Goal: Transaction & Acquisition: Download file/media

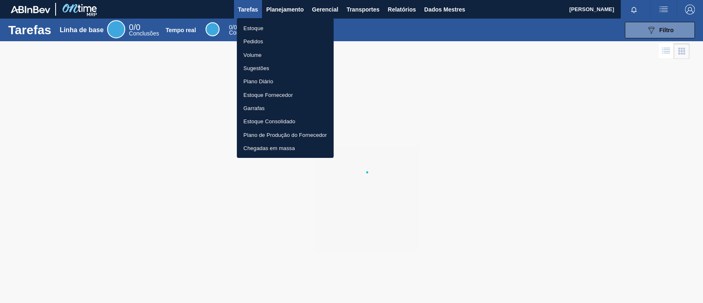
click at [252, 39] on font "Pedidos" at bounding box center [253, 41] width 20 height 6
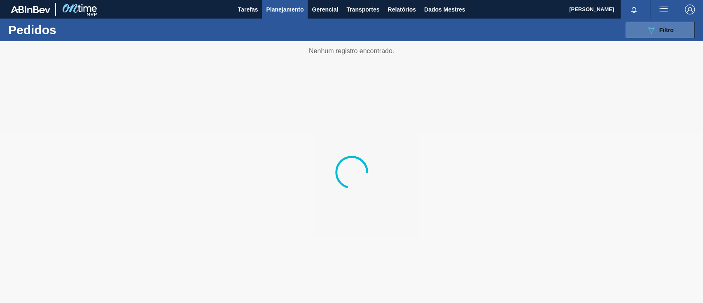
click at [641, 25] on button "089F7B8B-B2A5-4AFE-B5C0-19BA573D28AC Filtro" at bounding box center [660, 30] width 70 height 16
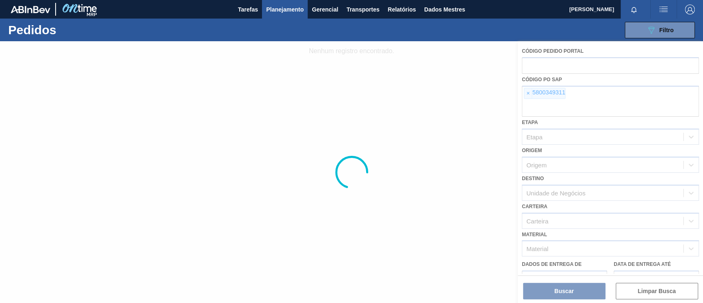
click at [526, 94] on div at bounding box center [351, 171] width 703 height 261
click at [527, 94] on div at bounding box center [351, 171] width 703 height 261
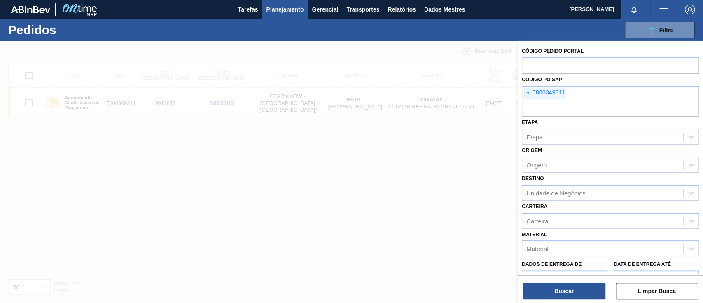
click at [529, 93] on font "×" at bounding box center [527, 93] width 3 height 7
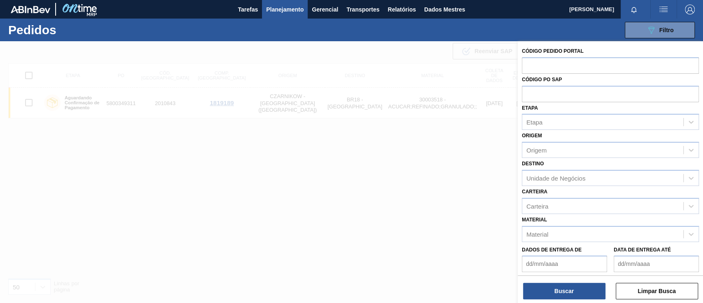
paste input "text"
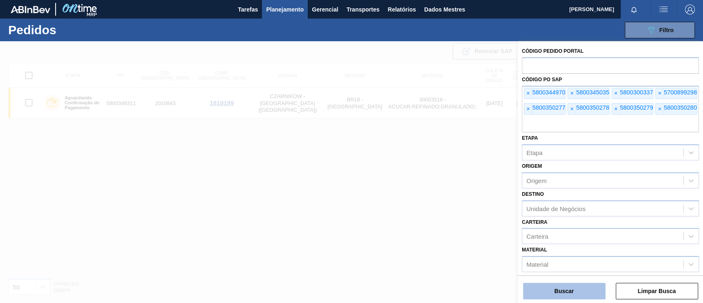
click at [573, 294] on button "Buscar" at bounding box center [564, 290] width 82 height 16
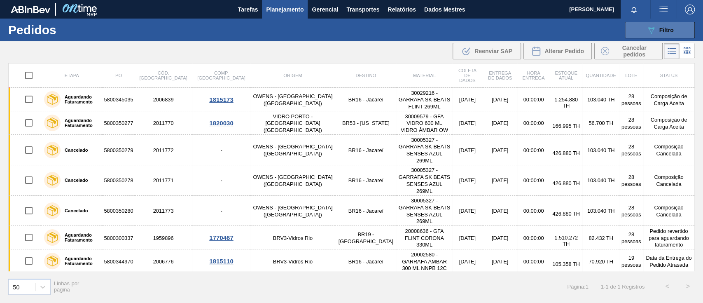
click at [650, 28] on icon "089F7B8B-B2A5-4AFE-B5C0-19BA573D28AC" at bounding box center [651, 30] width 10 height 10
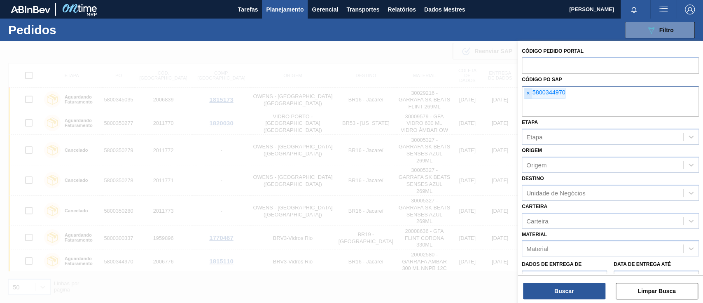
click at [528, 89] on font "×" at bounding box center [527, 92] width 3 height 7
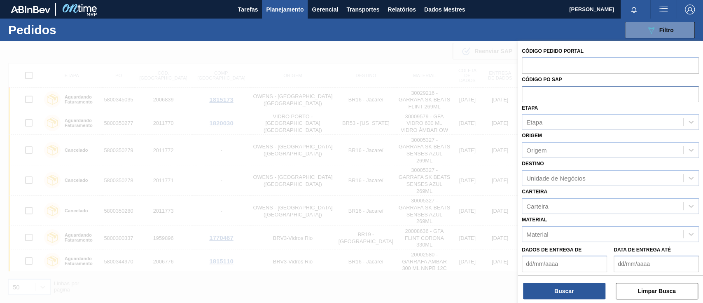
paste input "5700899302"
type input "5700899302"
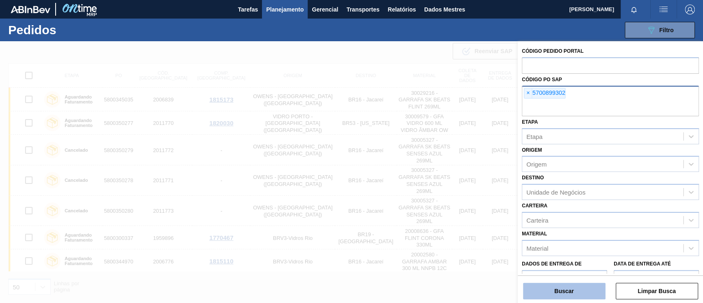
click at [576, 296] on button "Buscar" at bounding box center [564, 290] width 82 height 16
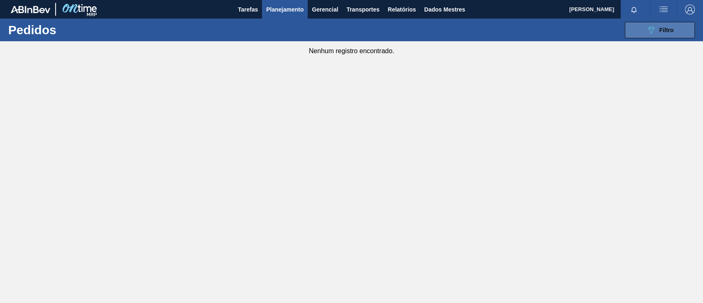
click at [646, 25] on icon "089F7B8B-B2A5-4AFE-B5C0-19BA573D28AC" at bounding box center [651, 30] width 10 height 10
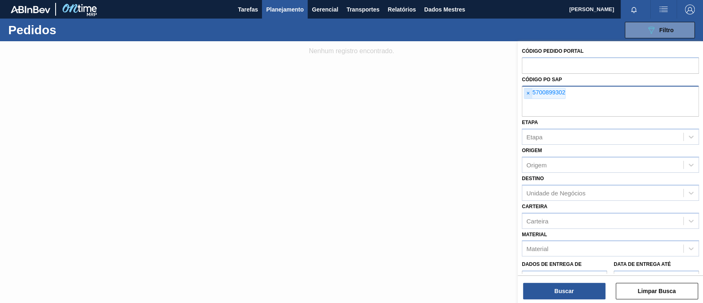
click at [530, 91] on span "×" at bounding box center [528, 93] width 8 height 11
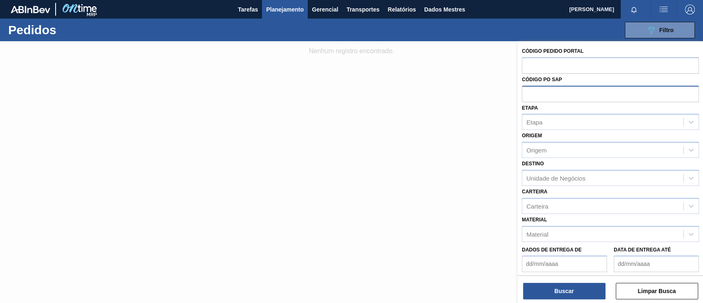
paste input "text"
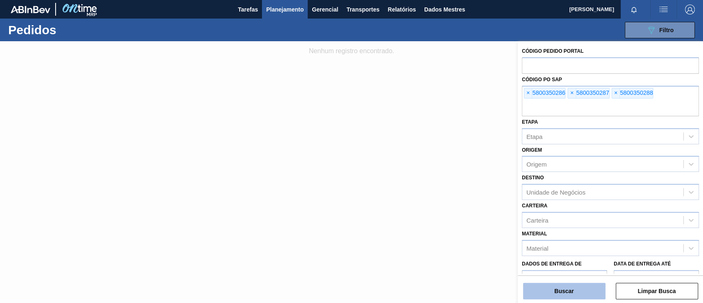
click at [586, 287] on button "Buscar" at bounding box center [564, 290] width 82 height 16
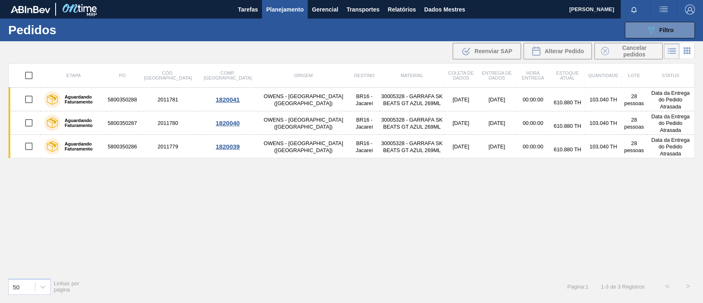
click at [30, 75] on input "checkbox" at bounding box center [28, 75] width 17 height 17
checkbox input "true"
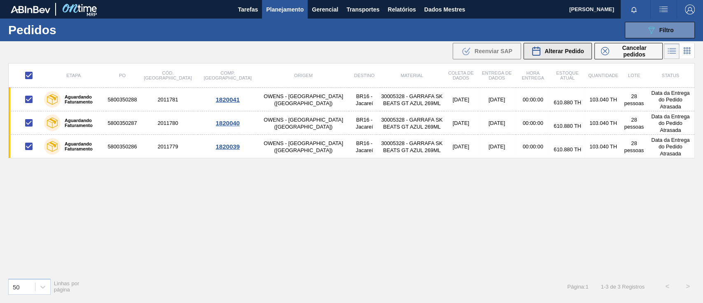
click at [555, 52] on font "Alterar Pedido" at bounding box center [564, 51] width 40 height 7
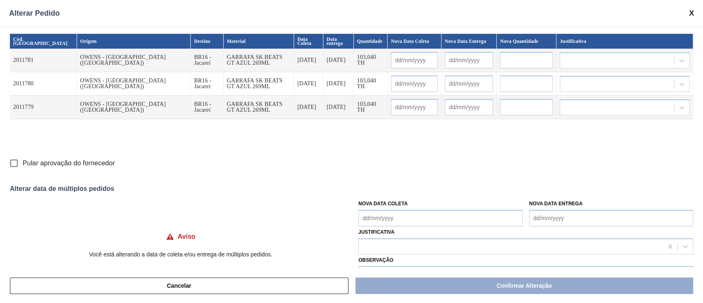
click at [399, 217] on Coleta "Nova Data Coleta" at bounding box center [440, 218] width 164 height 16
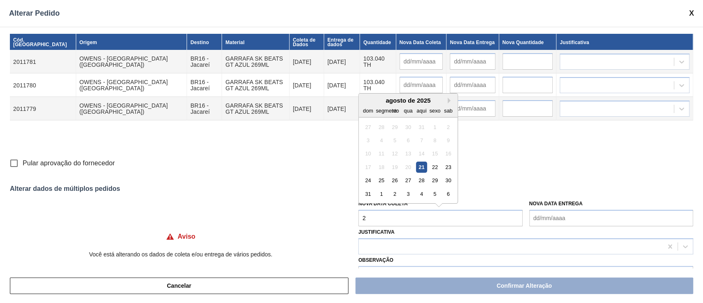
type Coleta "21"
type input "[DATE]"
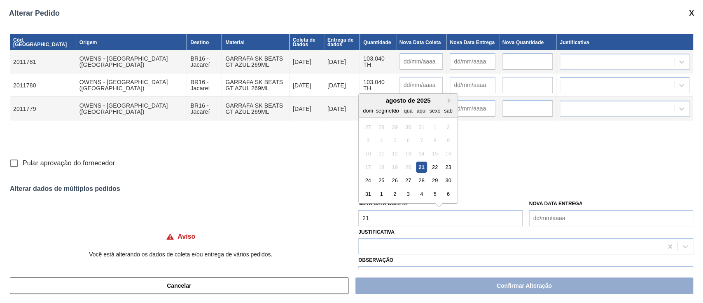
type input "[DATE]"
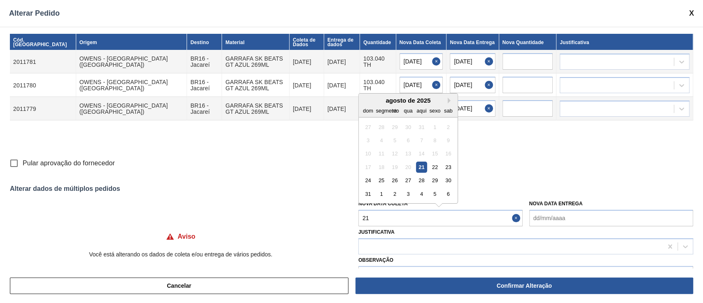
click at [421, 169] on font "21" at bounding box center [421, 167] width 6 height 6
type Coleta "[DATE]"
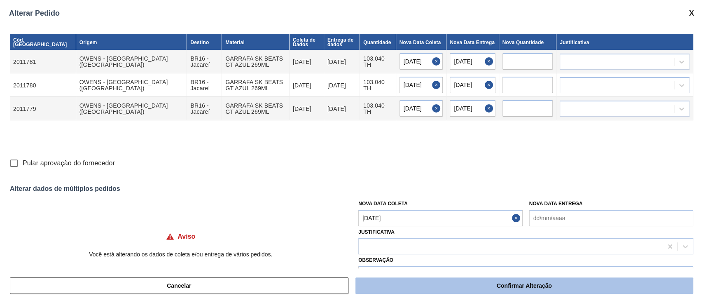
click at [472, 281] on button "Confirmar Alteração" at bounding box center [524, 285] width 338 height 16
click at [521, 290] on button "Confirmar Alteração" at bounding box center [524, 285] width 338 height 16
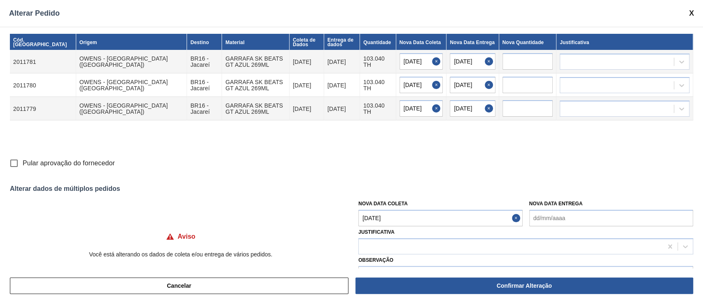
click at [686, 13] on div "Alterar Pedido" at bounding box center [351, 13] width 703 height 27
click at [692, 11] on span at bounding box center [691, 13] width 5 height 9
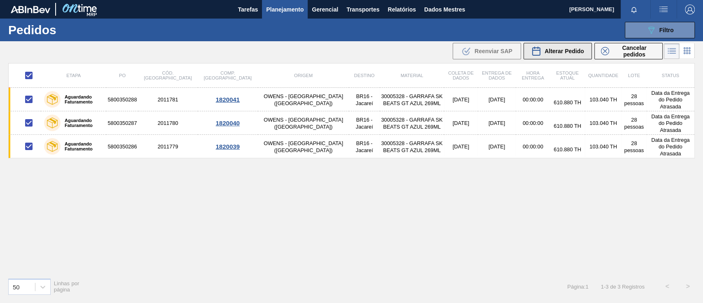
click at [558, 47] on div "Alterar Pedido" at bounding box center [557, 51] width 53 height 10
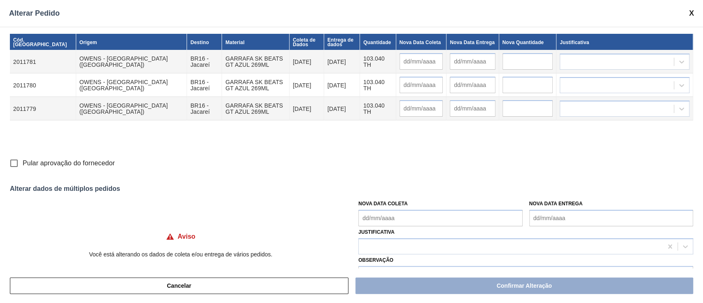
click at [692, 14] on span at bounding box center [691, 13] width 5 height 9
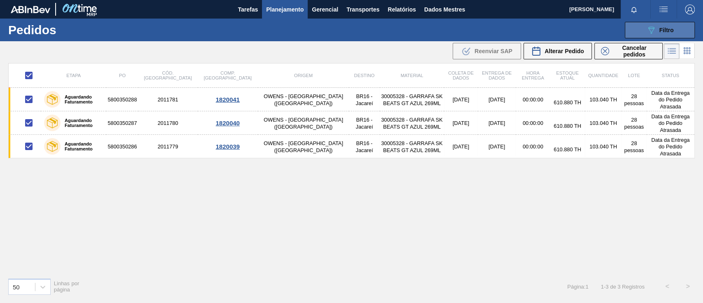
click at [677, 30] on button "089F7B8B-B2A5-4AFE-B5C0-19BA573D28AC Filtro" at bounding box center [660, 30] width 70 height 16
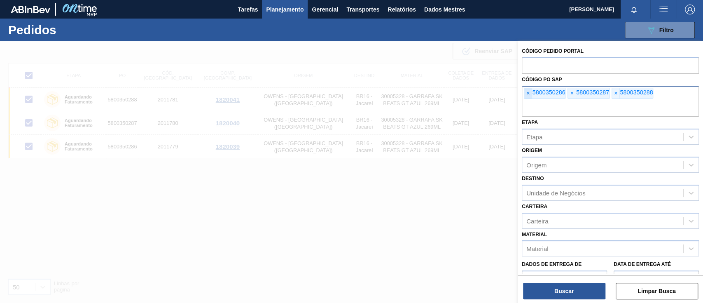
click at [530, 93] on span "×" at bounding box center [528, 93] width 8 height 11
click at [530, 101] on input "text" at bounding box center [610, 109] width 177 height 16
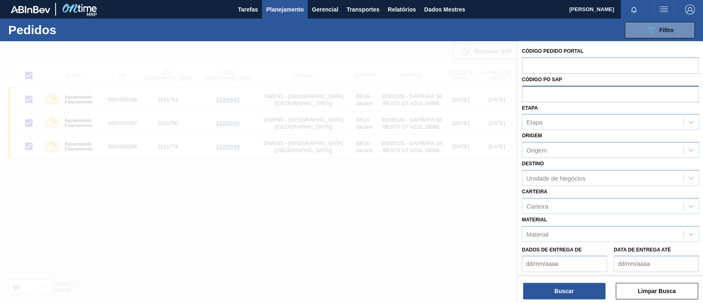
paste input "text"
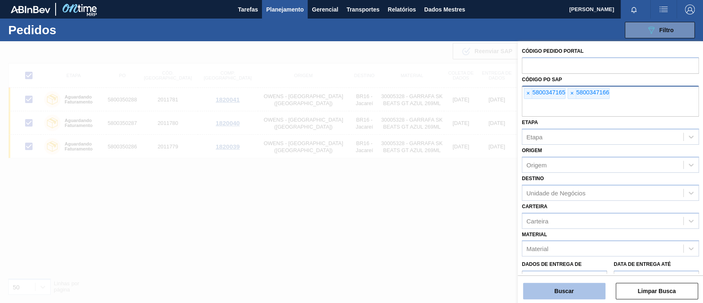
click at [569, 292] on font "Buscar" at bounding box center [563, 290] width 19 height 7
checkbox input "false"
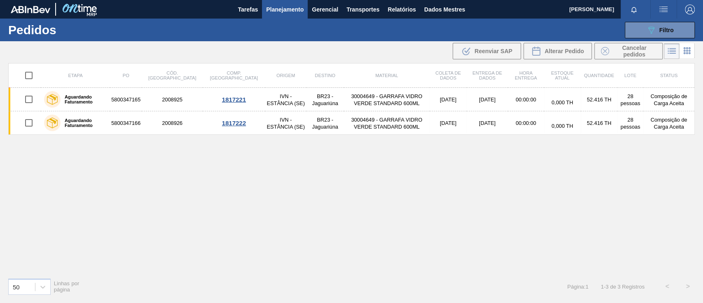
click at [0, 176] on div "Etapa PO Cód. Pedido Comp. Carga Origem Destino Material Coleta de dados Entreg…" at bounding box center [351, 182] width 703 height 238
click at [642, 29] on button "089F7B8B-B2A5-4AFE-B5C0-19BA573D28AC Filtro" at bounding box center [660, 30] width 70 height 16
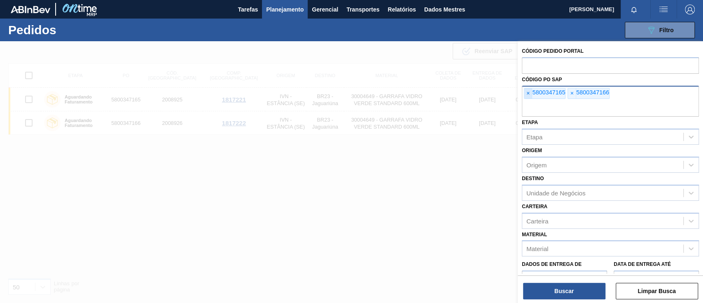
click at [527, 98] on span "×" at bounding box center [528, 93] width 8 height 11
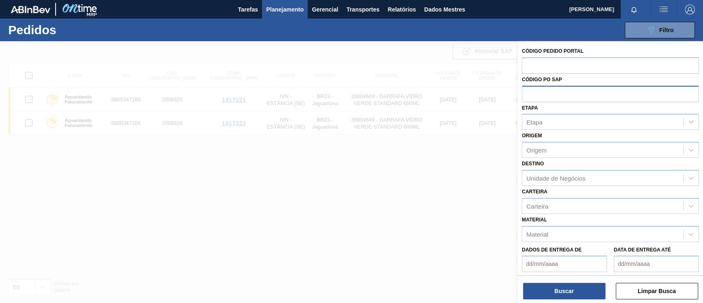
paste input "5800338169"
type input "5800338169"
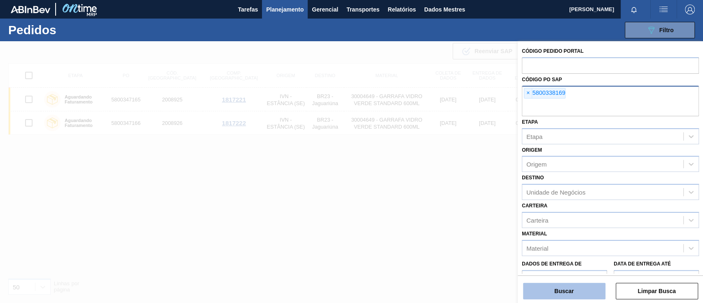
click at [556, 289] on font "Buscar" at bounding box center [563, 290] width 19 height 7
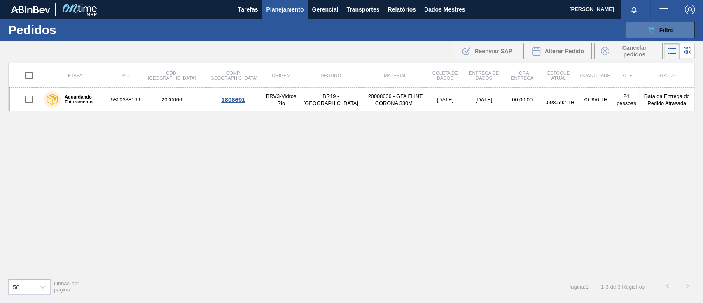
click at [643, 35] on button "089F7B8B-B2A5-4AFE-B5C0-19BA573D28AC Filtro" at bounding box center [660, 30] width 70 height 16
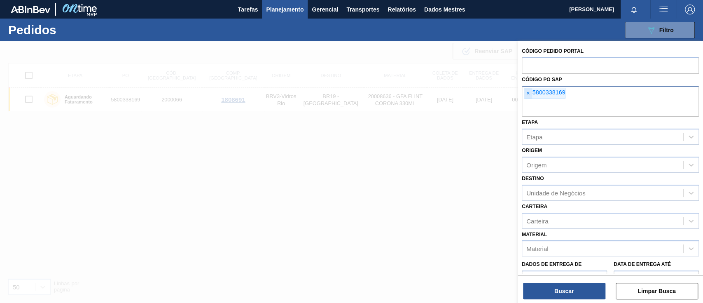
click at [528, 94] on font "×" at bounding box center [527, 93] width 3 height 7
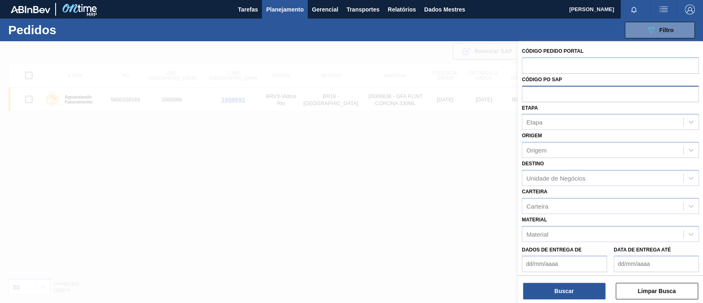
paste input "5800340052"
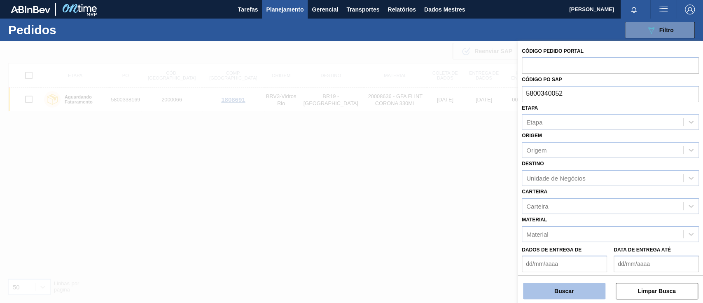
type input "5800340052"
click at [579, 290] on button "Buscar" at bounding box center [564, 290] width 82 height 16
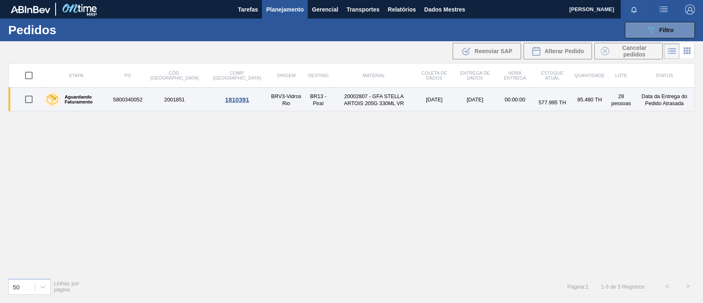
click at [33, 99] on input "checkbox" at bounding box center [28, 99] width 17 height 17
checkbox input "true"
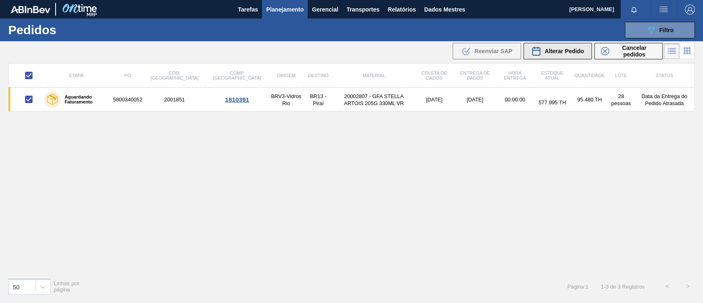
click at [559, 51] on font "Alterar Pedido" at bounding box center [564, 51] width 40 height 7
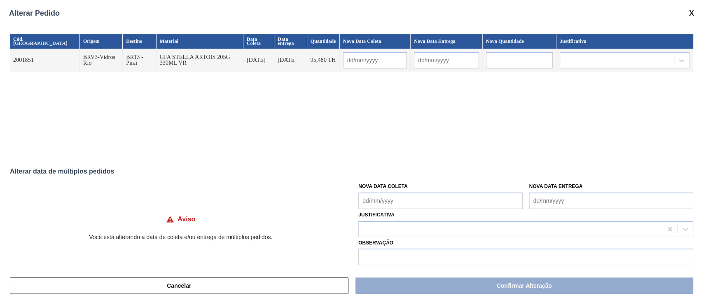
click at [409, 194] on Coleta "Nova Data Coleta" at bounding box center [440, 200] width 164 height 16
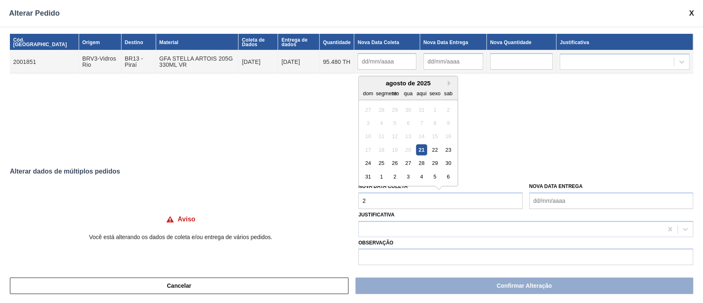
type Coleta "23"
type input "[DATE]"
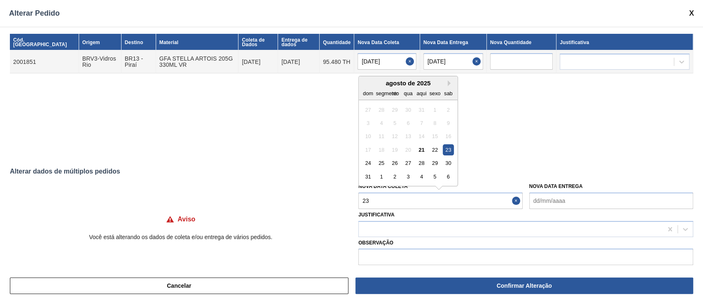
click at [447, 150] on font "23" at bounding box center [448, 150] width 6 height 6
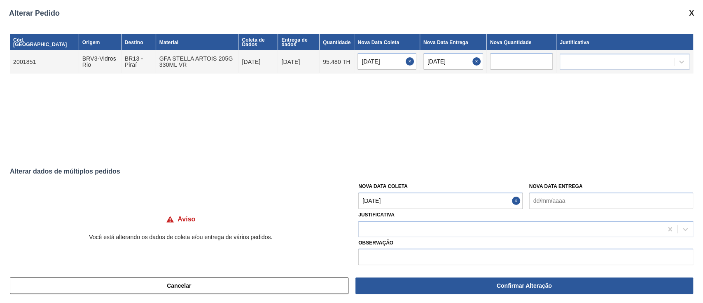
click at [388, 202] on Coleta "[DATE]" at bounding box center [440, 200] width 164 height 16
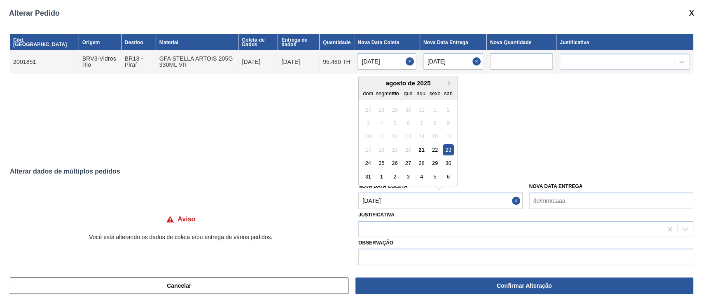
drag, startPoint x: 367, startPoint y: 201, endPoint x: 358, endPoint y: 201, distance: 9.1
click at [358, 201] on Coleta "[DATE]" at bounding box center [440, 200] width 164 height 16
type Coleta "[DATE]"
type input "[DATE]"
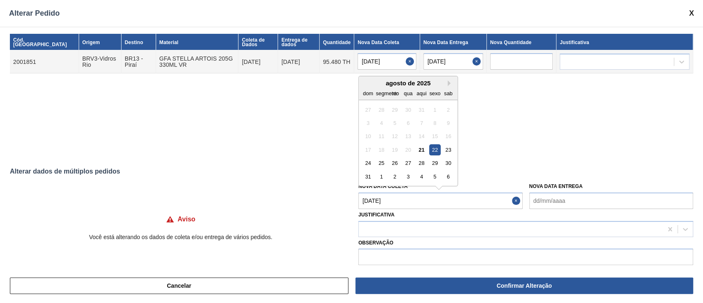
type Coleta "[DATE]"
click at [435, 154] on div "22" at bounding box center [434, 149] width 11 height 11
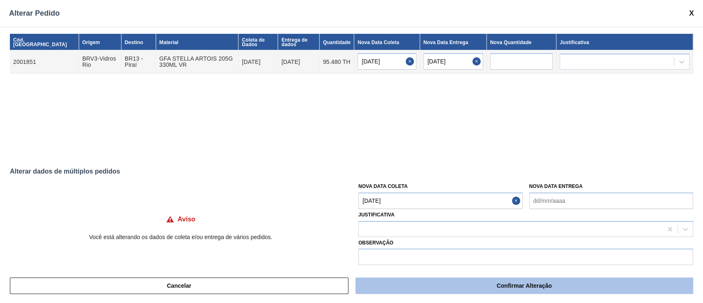
click at [471, 289] on button "Confirmar Alteração" at bounding box center [524, 285] width 338 height 16
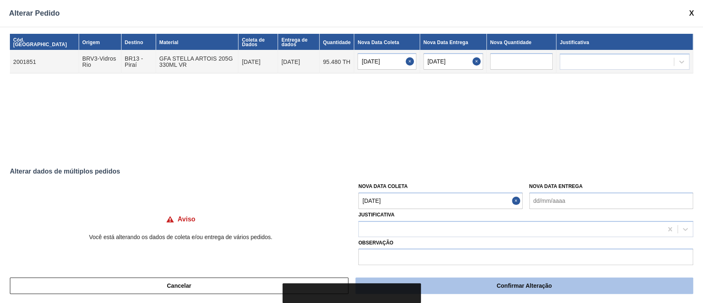
click at [528, 285] on font "Confirmar Alteração" at bounding box center [524, 285] width 55 height 7
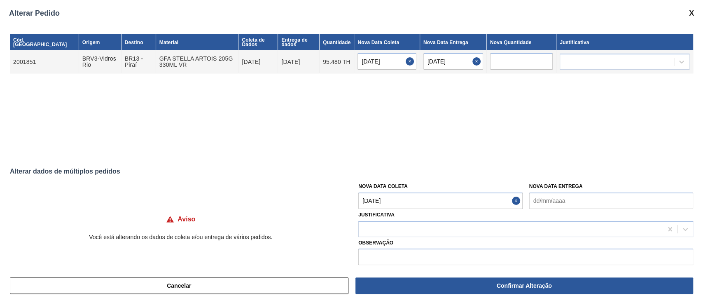
click at [693, 11] on span at bounding box center [691, 13] width 5 height 9
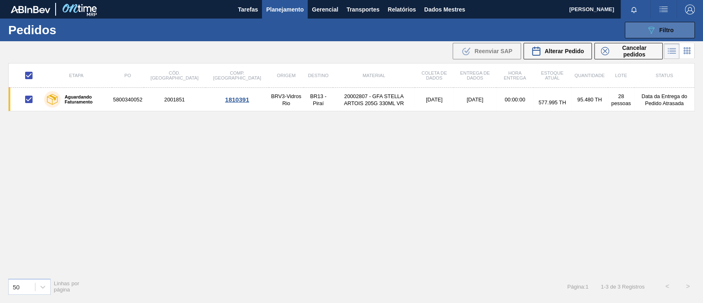
click at [641, 31] on button "089F7B8B-B2A5-4AFE-B5C0-19BA573D28AC Filtro" at bounding box center [660, 30] width 70 height 16
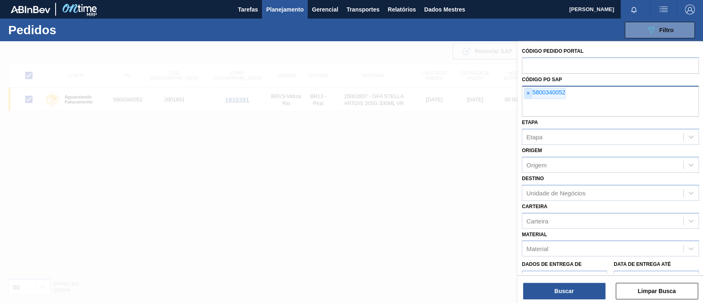
click at [528, 96] on font "×" at bounding box center [527, 93] width 3 height 7
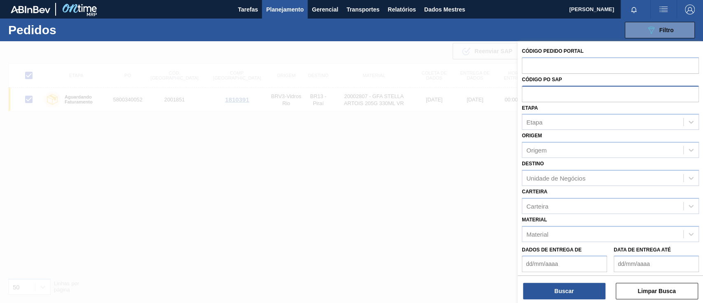
paste input "5800341278"
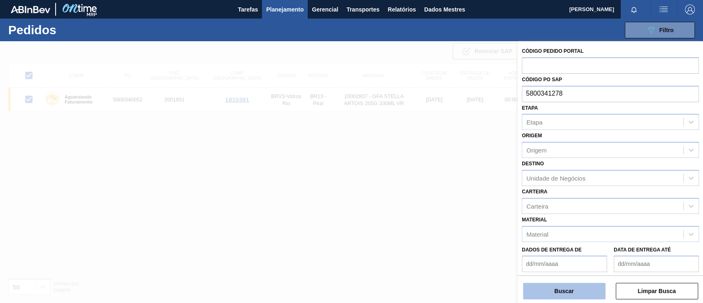
type input "5800341278"
click at [560, 297] on button "Buscar" at bounding box center [564, 290] width 82 height 16
checkbox input "false"
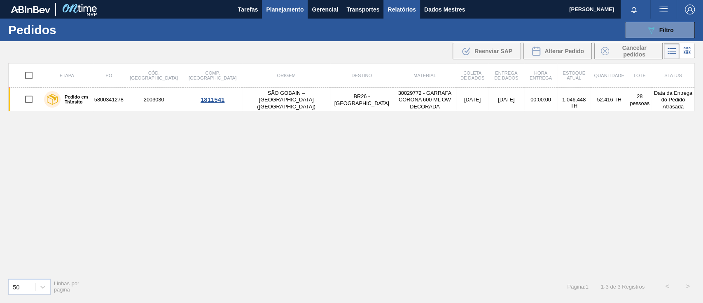
click at [406, 12] on font "Relatórios" at bounding box center [402, 9] width 28 height 7
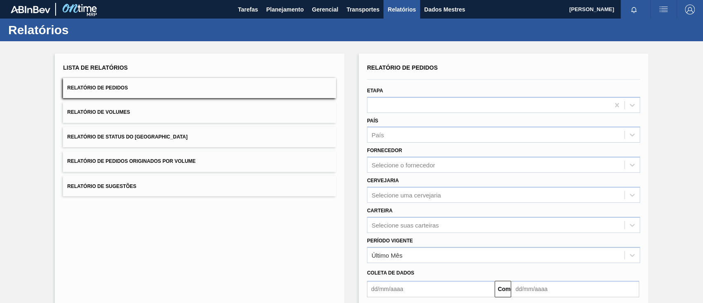
click at [197, 159] on button "Relatório de Pedidos Originados por Volume" at bounding box center [199, 161] width 273 height 20
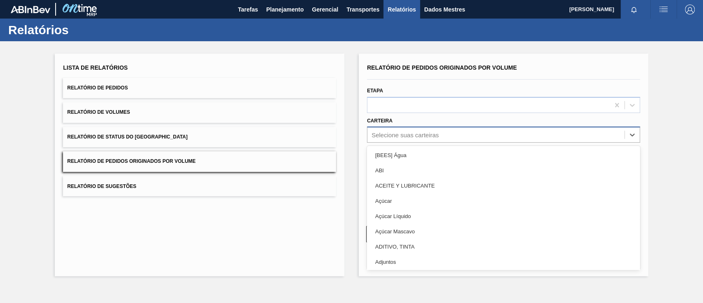
click at [441, 129] on div "Selecione suas carteiras" at bounding box center [495, 135] width 257 height 12
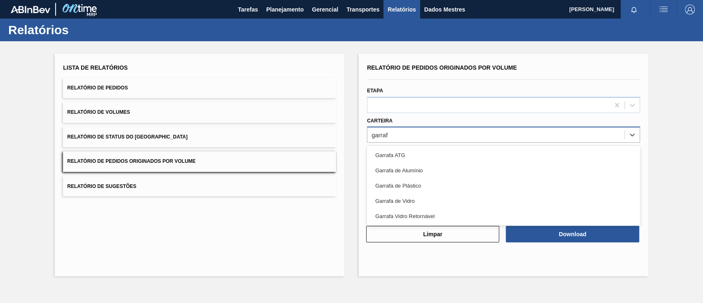
type input "garra"
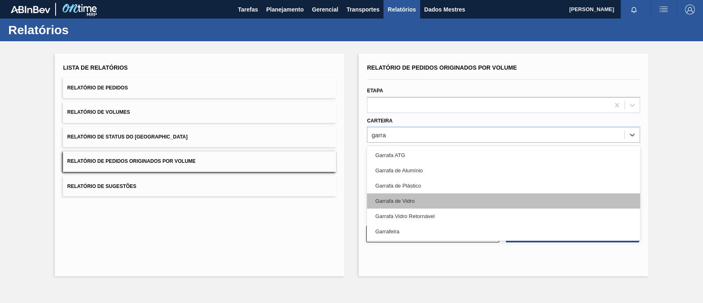
click at [417, 196] on div "Garrafa de Vidro" at bounding box center [503, 200] width 273 height 15
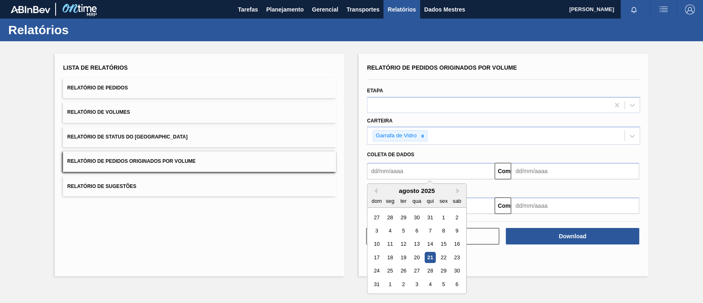
click at [404, 173] on input "text" at bounding box center [431, 171] width 128 height 16
click at [457, 219] on div "1" at bounding box center [456, 217] width 11 height 11
click at [429, 172] on input "[DATE]" at bounding box center [431, 171] width 128 height 16
drag, startPoint x: 412, startPoint y: 168, endPoint x: 290, endPoint y: 168, distance: 122.7
click at [290, 168] on div "Lista de Relatórios Relatório de Pedidos Relatório de Volumes Relatório de Stat…" at bounding box center [351, 163] width 703 height 245
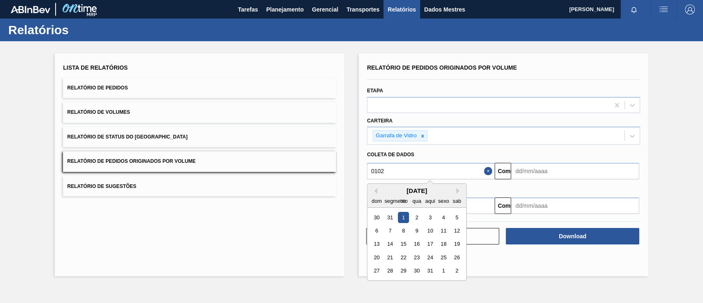
type input "0102"
click at [438, 188] on div "[DATE]" at bounding box center [416, 190] width 99 height 7
drag, startPoint x: 437, startPoint y: 173, endPoint x: 432, endPoint y: 172, distance: 5.0
click at [432, 172] on input "0102" at bounding box center [431, 171] width 128 height 16
drag, startPoint x: 409, startPoint y: 169, endPoint x: 283, endPoint y: 173, distance: 126.1
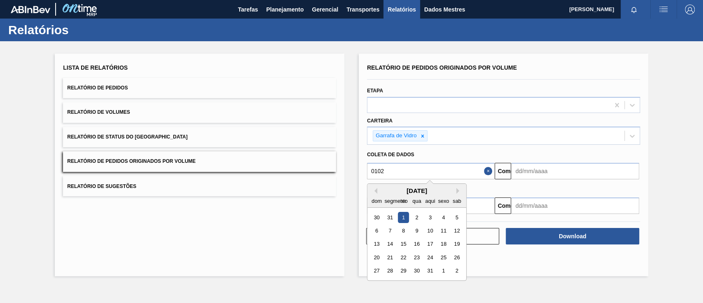
click at [283, 173] on div "Lista de Relatórios Relatório de Pedidos Relatório de Volumes Relatório de Stat…" at bounding box center [351, 163] width 703 height 245
click at [437, 190] on div "[DATE]" at bounding box center [416, 190] width 99 height 7
click at [423, 189] on font "[DATE]" at bounding box center [416, 190] width 21 height 7
click at [455, 189] on div "[DATE]" at bounding box center [416, 190] width 99 height 7
click at [457, 189] on button "Próximo mês" at bounding box center [459, 191] width 6 height 6
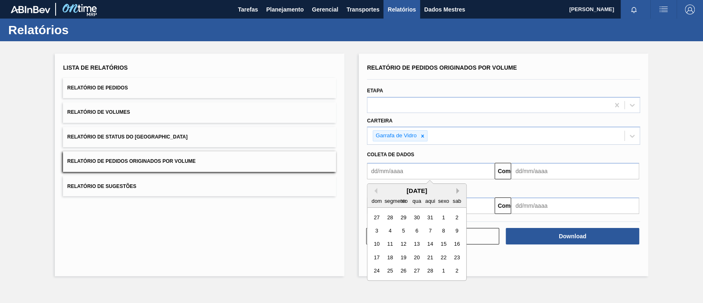
click at [458, 189] on button "Próximo mês" at bounding box center [459, 191] width 6 height 6
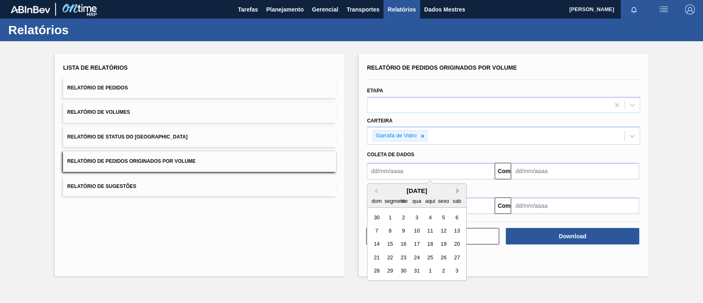
click at [458, 189] on button "Próximo mês" at bounding box center [459, 191] width 6 height 6
click at [438, 163] on input "text" at bounding box center [431, 171] width 128 height 16
type input "[DATE]"
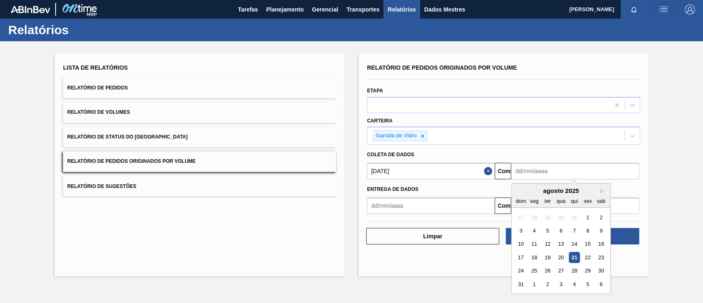
click at [534, 177] on input "text" at bounding box center [575, 171] width 128 height 16
click at [576, 270] on font "28" at bounding box center [575, 271] width 6 height 6
type input "[DATE]"
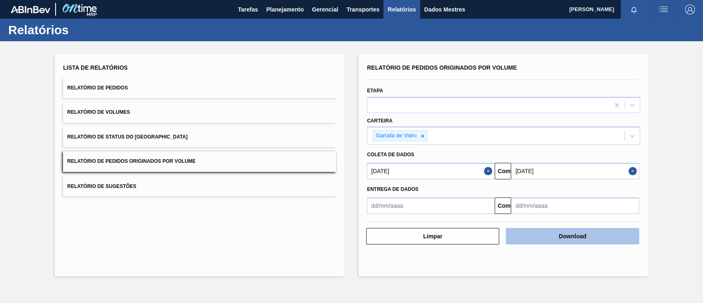
click at [566, 237] on font "Download" at bounding box center [573, 236] width 28 height 7
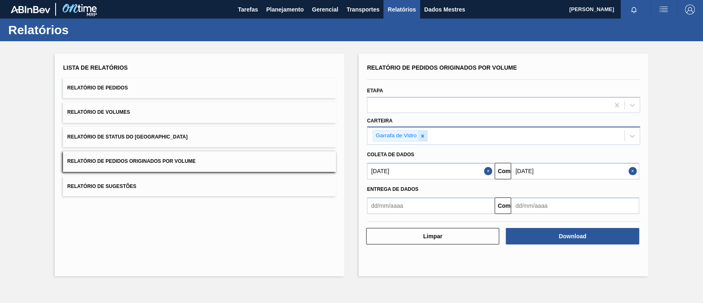
click at [425, 135] on icon at bounding box center [423, 136] width 6 height 6
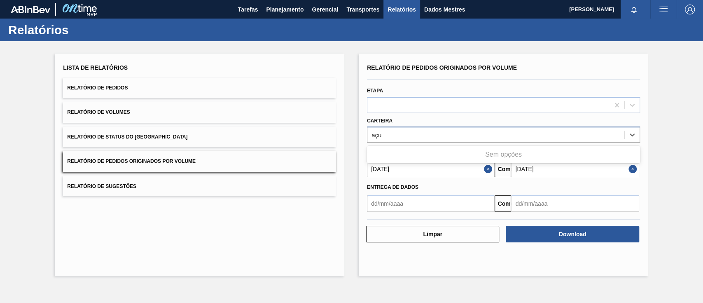
type input "aç"
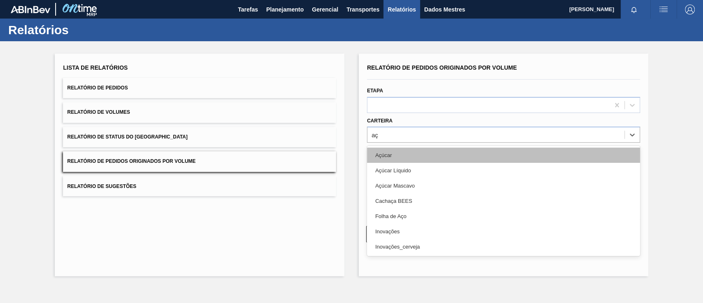
click at [388, 156] on font "Açúcar" at bounding box center [383, 155] width 16 height 6
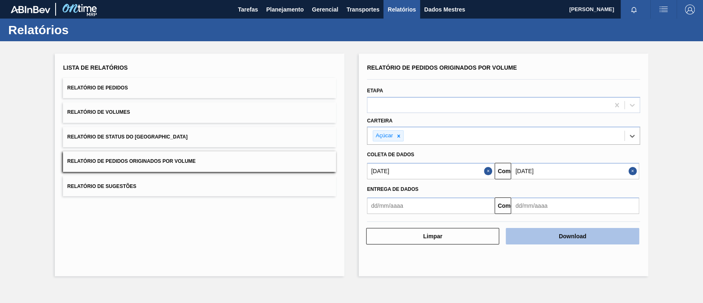
click at [560, 236] on font "Download" at bounding box center [573, 236] width 28 height 7
